Goal: Task Accomplishment & Management: Manage account settings

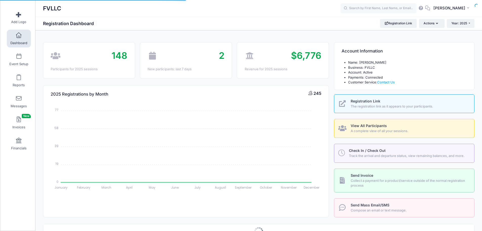
select select
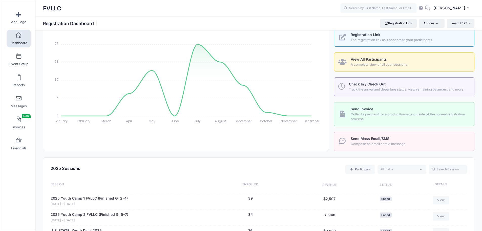
scroll to position [152, 0]
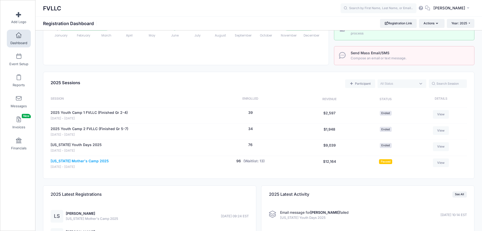
click at [101, 161] on link "[US_STATE] Mother's Camp 2025" at bounding box center [80, 160] width 58 height 5
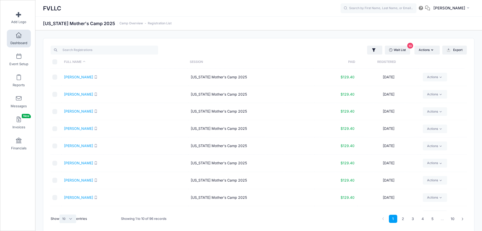
click at [64, 217] on select "All 10 25 50" at bounding box center [67, 218] width 17 height 9
select select "50"
click at [60, 214] on select "All 10 25 50" at bounding box center [67, 218] width 17 height 9
click at [453, 219] on link "2" at bounding box center [453, 218] width 8 height 8
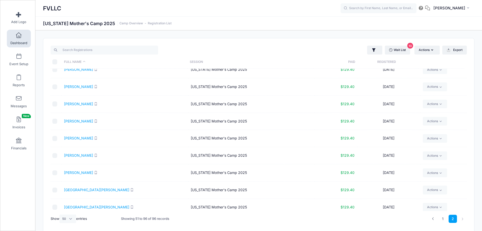
scroll to position [633, 0]
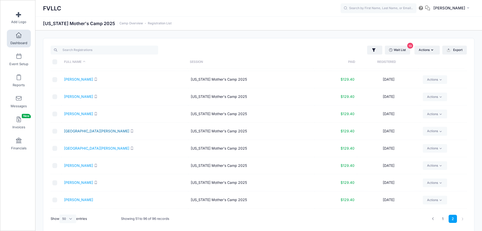
click at [87, 132] on link "Wittenberg, Hannah" at bounding box center [96, 131] width 65 height 4
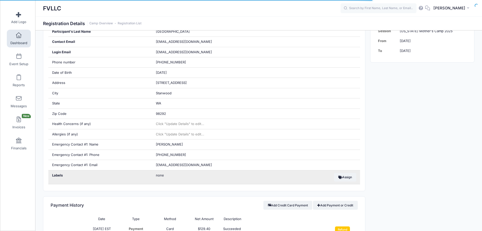
scroll to position [152, 0]
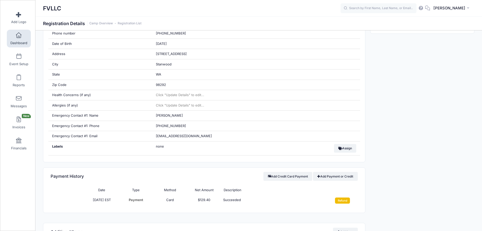
click at [339, 200] on input "Refund" at bounding box center [342, 200] width 15 height 6
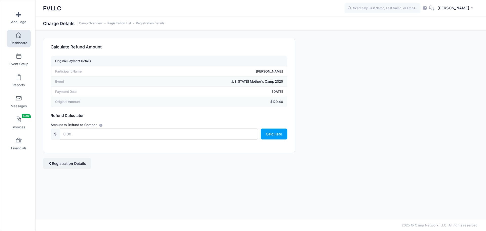
click at [79, 134] on input "text" at bounding box center [159, 133] width 198 height 11
type input "129.40"
click at [271, 133] on button "Calculate" at bounding box center [274, 133] width 27 height 11
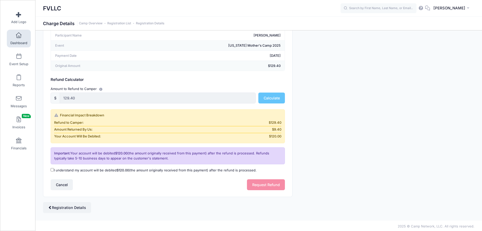
scroll to position [37, 0]
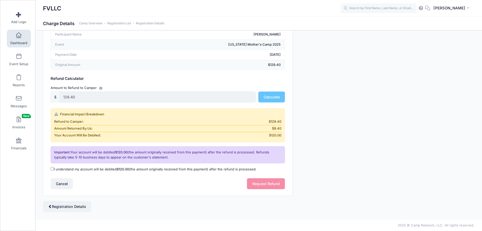
click at [65, 168] on label "I understand my account will be debited $120.00 (the amount originally received…" at bounding box center [154, 168] width 206 height 5
click at [54, 168] on input "I understand my account will be debited $120.00 (the amount originally received…" at bounding box center [52, 168] width 3 height 3
checkbox input "true"
click at [258, 186] on button "Request Refund" at bounding box center [266, 183] width 38 height 11
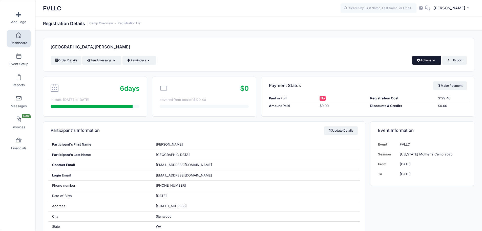
click at [428, 59] on button "Actions" at bounding box center [426, 60] width 29 height 9
click at [397, 105] on link "Delete" at bounding box center [410, 107] width 58 height 10
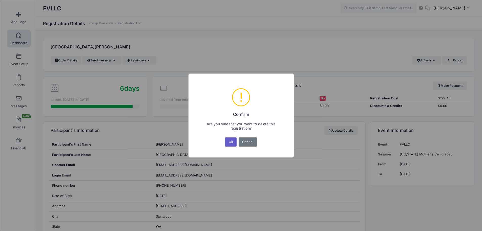
click at [229, 142] on button "Ok" at bounding box center [231, 141] width 12 height 9
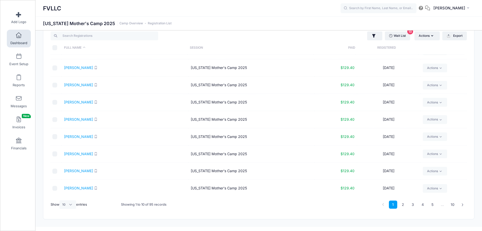
scroll to position [22, 0]
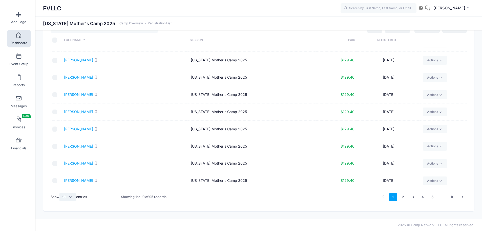
click at [72, 197] on select "All 10 25 50" at bounding box center [67, 196] width 17 height 9
select select "50"
click at [60, 192] on select "All 10 25 50" at bounding box center [67, 196] width 17 height 9
click at [452, 197] on link "2" at bounding box center [453, 197] width 8 height 8
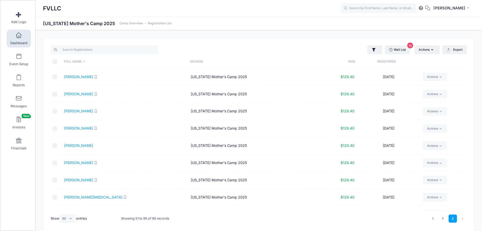
scroll to position [0, 0]
click at [397, 51] on link "Wait List 13" at bounding box center [397, 50] width 25 height 9
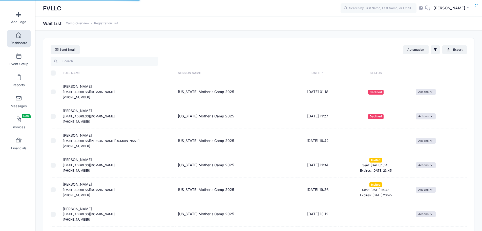
select select "50"
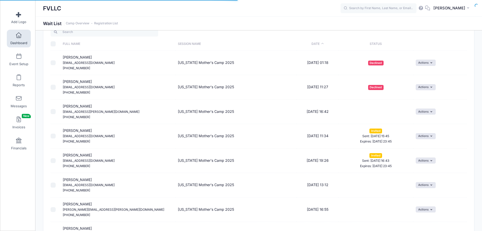
scroll to position [101, 0]
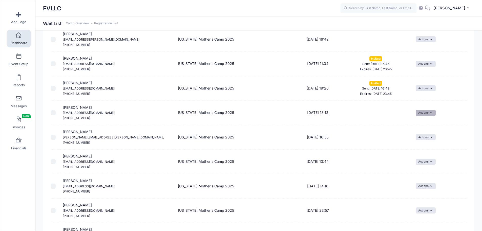
click at [432, 113] on button "Actions" at bounding box center [426, 113] width 20 height 6
click at [426, 122] on link "Invite" at bounding box center [422, 124] width 22 height 10
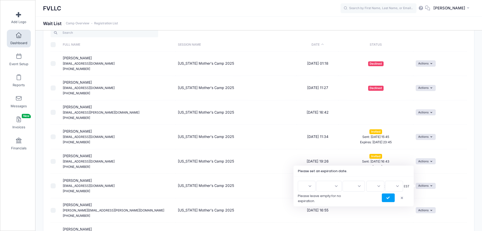
scroll to position [101, 0]
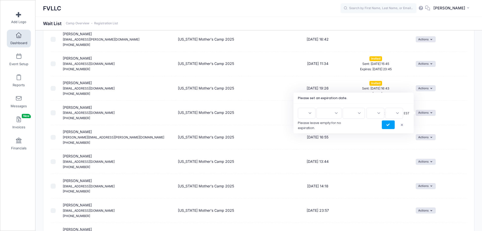
click at [313, 114] on select "1 2 3 4 5 6 7 8 9 10 11 12 13 14 15 16 17 18 19 20 21 22 23 24 25 26 27 28 29 3…" at bounding box center [307, 113] width 18 height 11
select select "12"
click at [300, 108] on select "1 2 3 4 5 6 7 8 9 10 11 12 13 14 15 16 17 18 19 20 21 22 23 24 25 26 27 28 29 3…" at bounding box center [307, 113] width 18 height 11
click at [331, 112] on select "Jan Feb Mar Apr May Jun [DATE] Aug Sep Oct Nov Dec" at bounding box center [329, 113] width 26 height 11
select select "9"
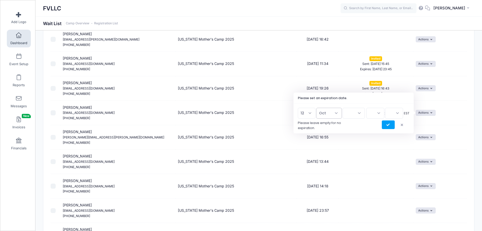
click at [319, 108] on select "Jan Feb Mar Apr May Jun [DATE] Aug Sep Oct Nov Dec" at bounding box center [329, 113] width 26 height 11
click at [357, 113] on select "2026 2025" at bounding box center [354, 113] width 22 height 11
select select "2025"
click at [343, 108] on select "2026 2025" at bounding box center [354, 113] width 22 height 11
click at [379, 111] on select "00 01 02 03 04 05 06 07 08 09 10 11 12 13 14 15 16 17 18 19 20 21 22 23" at bounding box center [375, 113] width 18 height 11
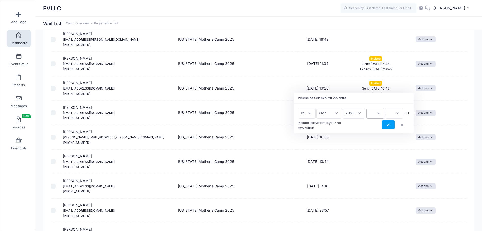
select select "23"
click at [366, 108] on select "00 01 02 03 04 05 06 07 08 09 10 11 12 13 14 15 16 17 18 19 20 21 22 23" at bounding box center [375, 113] width 18 height 11
click at [396, 113] on select "00 15 30 45" at bounding box center [394, 113] width 18 height 11
select select "45"
click at [385, 108] on select "00 15 30 45" at bounding box center [394, 113] width 18 height 11
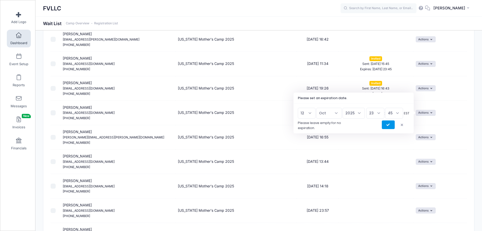
click at [388, 125] on icon "submit" at bounding box center [388, 125] width 4 height 0
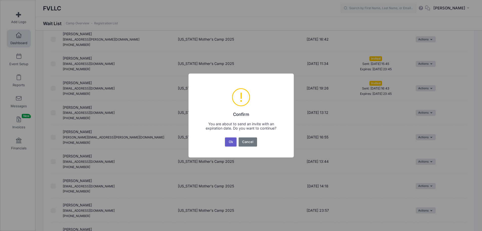
click at [231, 139] on button "Ok" at bounding box center [231, 141] width 12 height 9
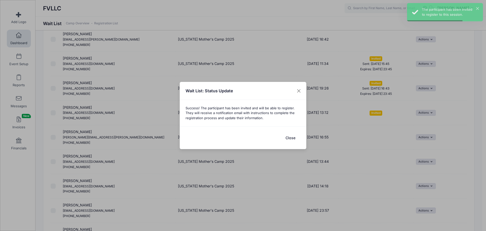
click at [289, 136] on button "Close" at bounding box center [290, 137] width 20 height 11
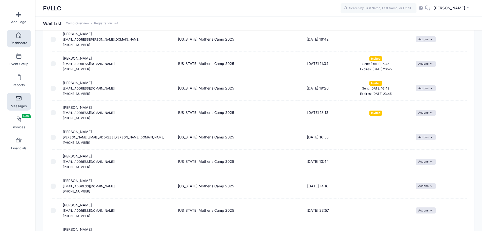
click at [19, 96] on span at bounding box center [19, 99] width 0 height 6
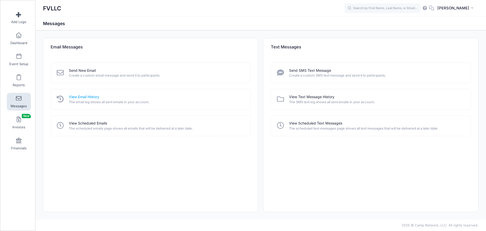
click at [79, 96] on link "View Email History" at bounding box center [84, 96] width 30 height 5
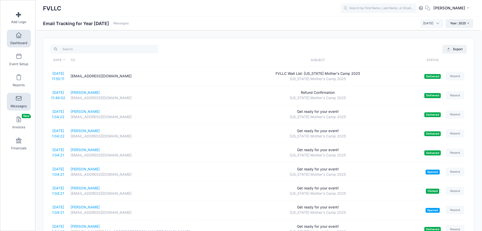
click at [18, 40] on link "Dashboard" at bounding box center [19, 39] width 24 height 18
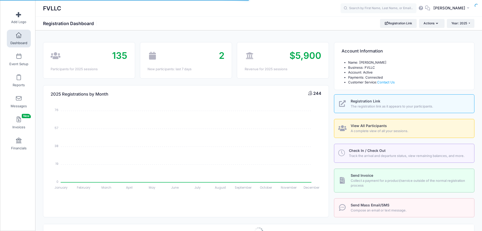
scroll to position [164, 0]
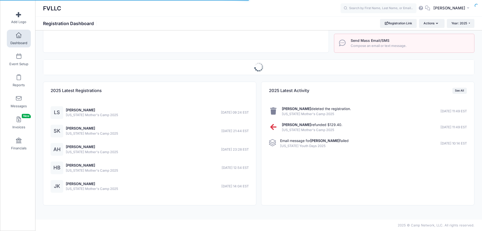
select select
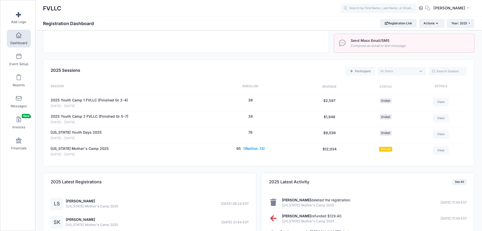
click at [250, 148] on button "(Waitlist: 13)" at bounding box center [253, 148] width 21 height 5
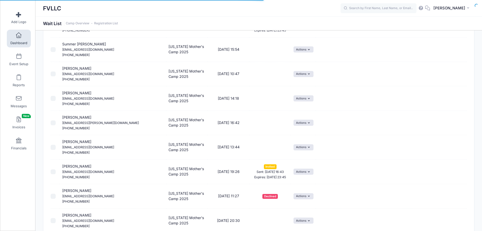
select select "50"
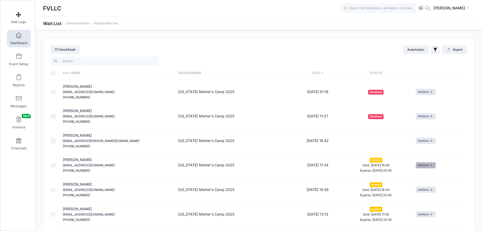
click at [425, 165] on button "Actions" at bounding box center [426, 165] width 20 height 6
click at [412, 194] on link "Uninvite" at bounding box center [411, 196] width 41 height 10
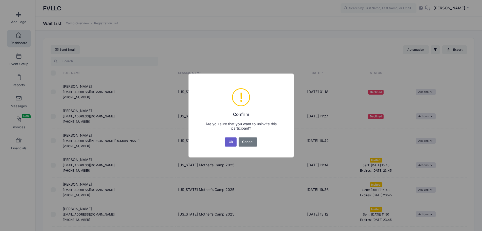
click at [232, 142] on button "Ok" at bounding box center [231, 141] width 12 height 9
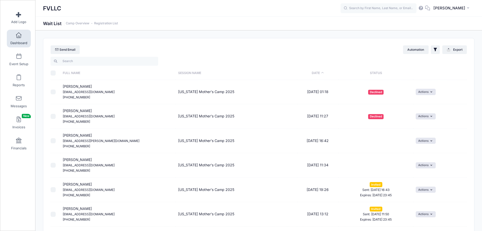
click at [17, 40] on link "Dashboard" at bounding box center [19, 39] width 24 height 18
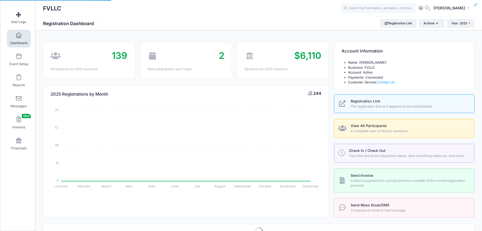
select select
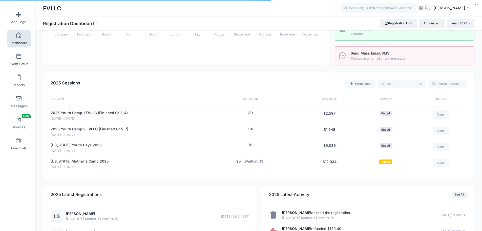
scroll to position [152, 0]
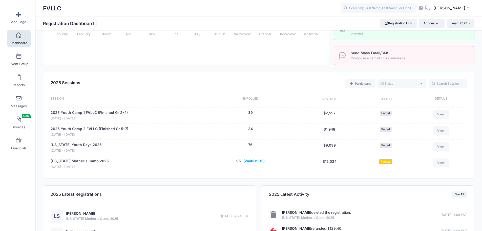
click at [255, 161] on button "(Waitlist: 13)" at bounding box center [253, 160] width 21 height 5
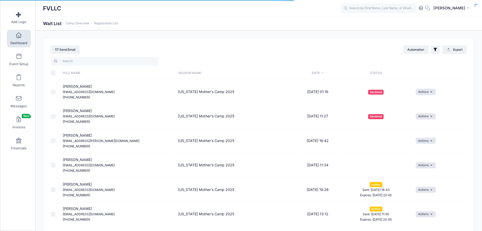
select select "50"
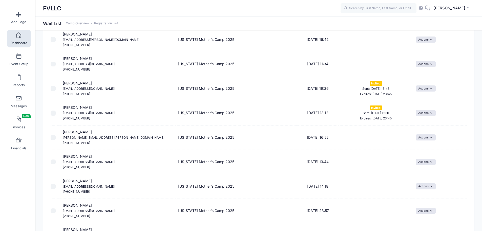
scroll to position [101, 0]
click at [429, 65] on button "Actions" at bounding box center [426, 64] width 20 height 6
click at [425, 83] on link "Delete" at bounding box center [422, 85] width 22 height 10
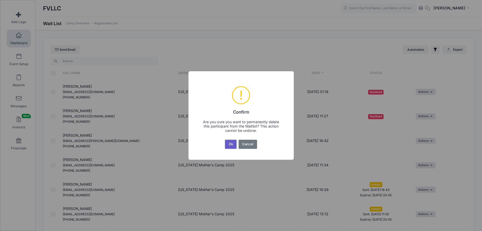
click at [233, 144] on button "Ok" at bounding box center [231, 143] width 12 height 9
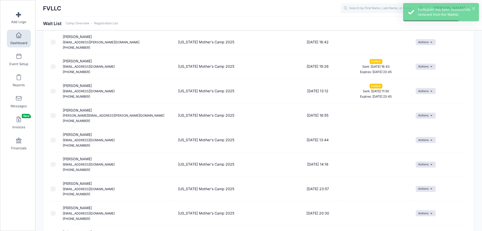
scroll to position [101, 0]
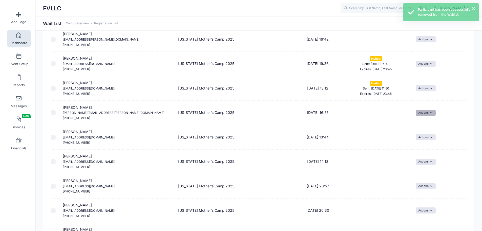
click at [435, 111] on button "Actions" at bounding box center [426, 113] width 20 height 6
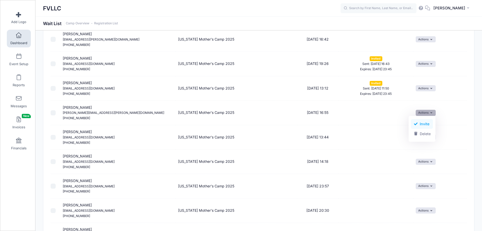
click at [425, 123] on link "Invite" at bounding box center [422, 124] width 22 height 10
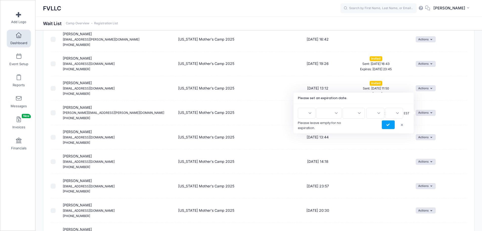
click at [313, 115] on select "1 2 3 4 5 6 7 8 9 10 11 12 13 14 15 16 17 18 19 20 21 22 23 24 25 26 27 28 29 3…" at bounding box center [307, 113] width 18 height 11
click at [300, 108] on select "1 2 3 4 5 6 7 8 9 10 11 12 13 14 15 16 17 18 19 20 21 22 23 24 25 26 27 28 29 3…" at bounding box center [307, 113] width 18 height 11
click at [311, 111] on select "1 2 3 4 5 6 7 8 9 10 11 12 13 14 15 16 17 18 19 20 21 22 23 24 25 26 27 28 29 3…" at bounding box center [307, 113] width 18 height 11
select select "12"
click at [300, 108] on select "1 2 3 4 5 6 7 8 9 10 11 12 13 14 15 16 17 18 19 20 21 22 23 24 25 26 27 28 29 3…" at bounding box center [307, 113] width 18 height 11
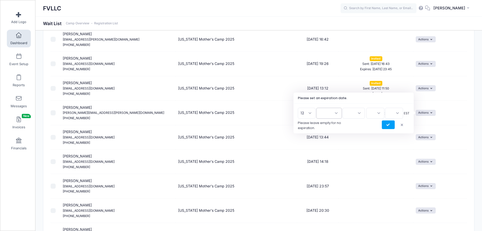
click at [334, 114] on select "Jan Feb Mar Apr May Jun Jul Aug Sep Oct Nov Dec" at bounding box center [329, 113] width 26 height 11
select select "9"
click at [319, 108] on select "Jan Feb Mar Apr May Jun Jul Aug Sep Oct Nov Dec" at bounding box center [329, 113] width 26 height 11
click at [356, 115] on select "2026 2025" at bounding box center [354, 113] width 22 height 11
select select "2025"
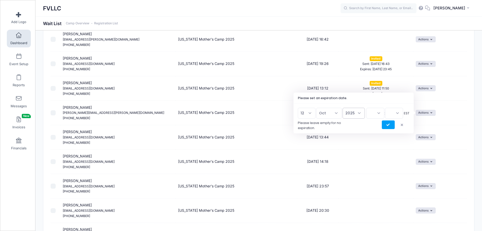
click at [343, 108] on select "2026 2025" at bounding box center [354, 113] width 22 height 11
click at [373, 112] on select "00 01 02 03 04 05 06 07 08 09 10 11 12 13 14 15 16 17 18 19 20 21 22 23" at bounding box center [375, 113] width 18 height 11
select select "23"
click at [366, 108] on select "00 01 02 03 04 05 06 07 08 09 10 11 12 13 14 15 16 17 18 19 20 21 22 23" at bounding box center [375, 113] width 18 height 11
drag, startPoint x: 392, startPoint y: 110, endPoint x: 395, endPoint y: 114, distance: 4.7
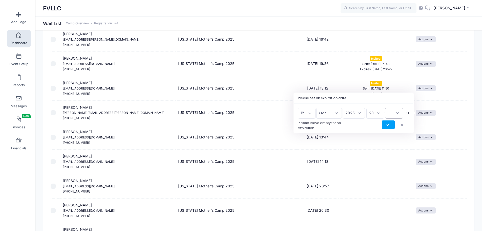
click at [392, 111] on select "00 15 30 45" at bounding box center [394, 113] width 18 height 11
select select "45"
click at [385, 108] on select "00 15 30 45" at bounding box center [394, 113] width 18 height 11
click at [387, 125] on icon "submit" at bounding box center [388, 125] width 4 height 0
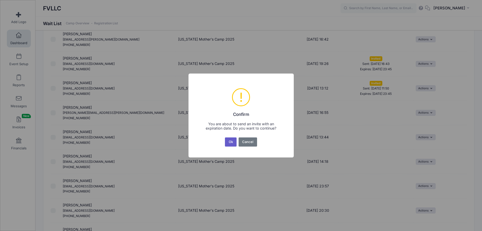
click at [231, 142] on button "Ok" at bounding box center [231, 141] width 12 height 9
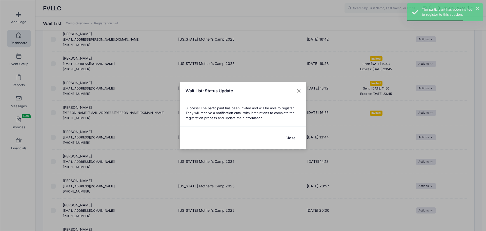
click at [289, 138] on button "Close" at bounding box center [290, 137] width 20 height 11
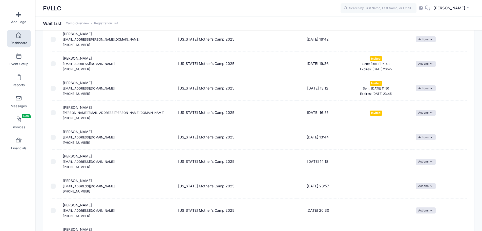
click at [19, 37] on span at bounding box center [19, 36] width 0 height 6
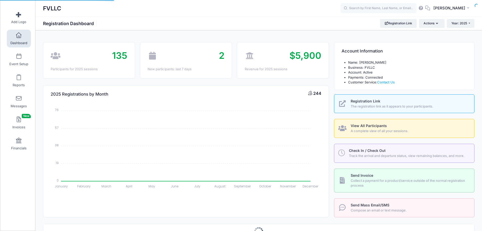
select select
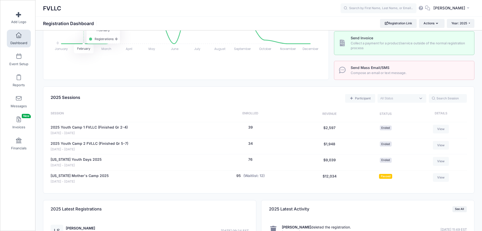
scroll to position [177, 0]
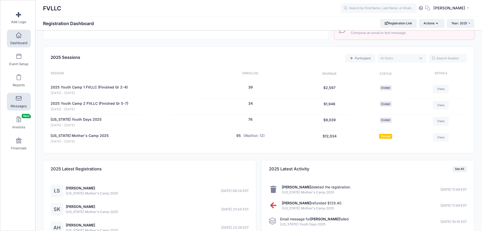
click at [22, 100] on link "Messages" at bounding box center [19, 102] width 24 height 18
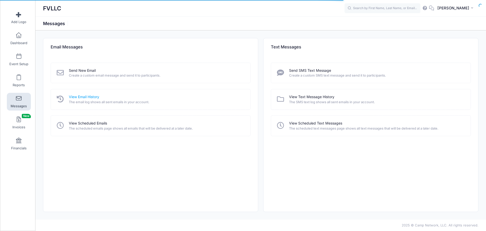
click at [81, 95] on link "View Email History" at bounding box center [84, 96] width 30 height 5
